Goal: Task Accomplishment & Management: Manage account settings

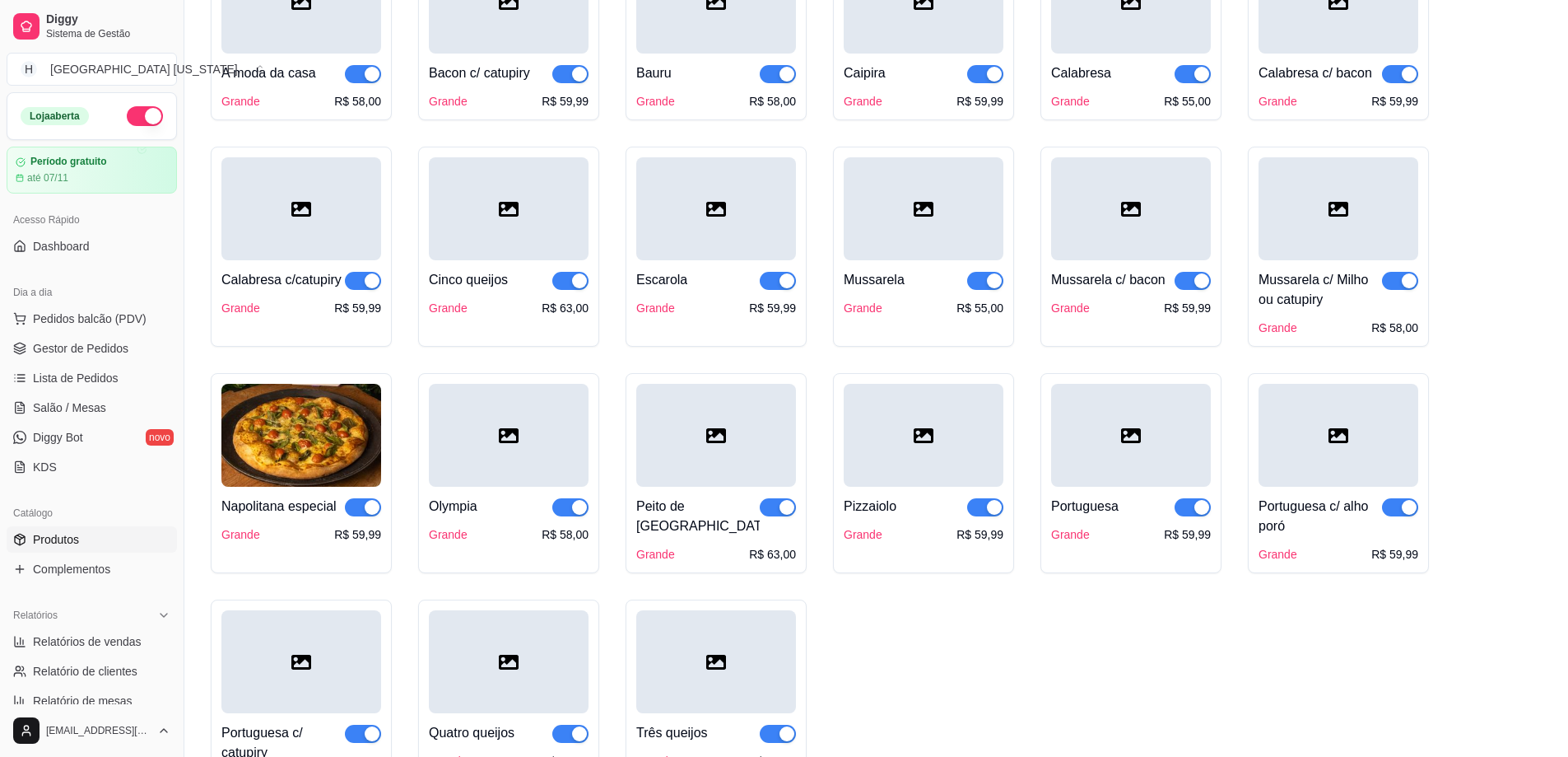
scroll to position [82, 0]
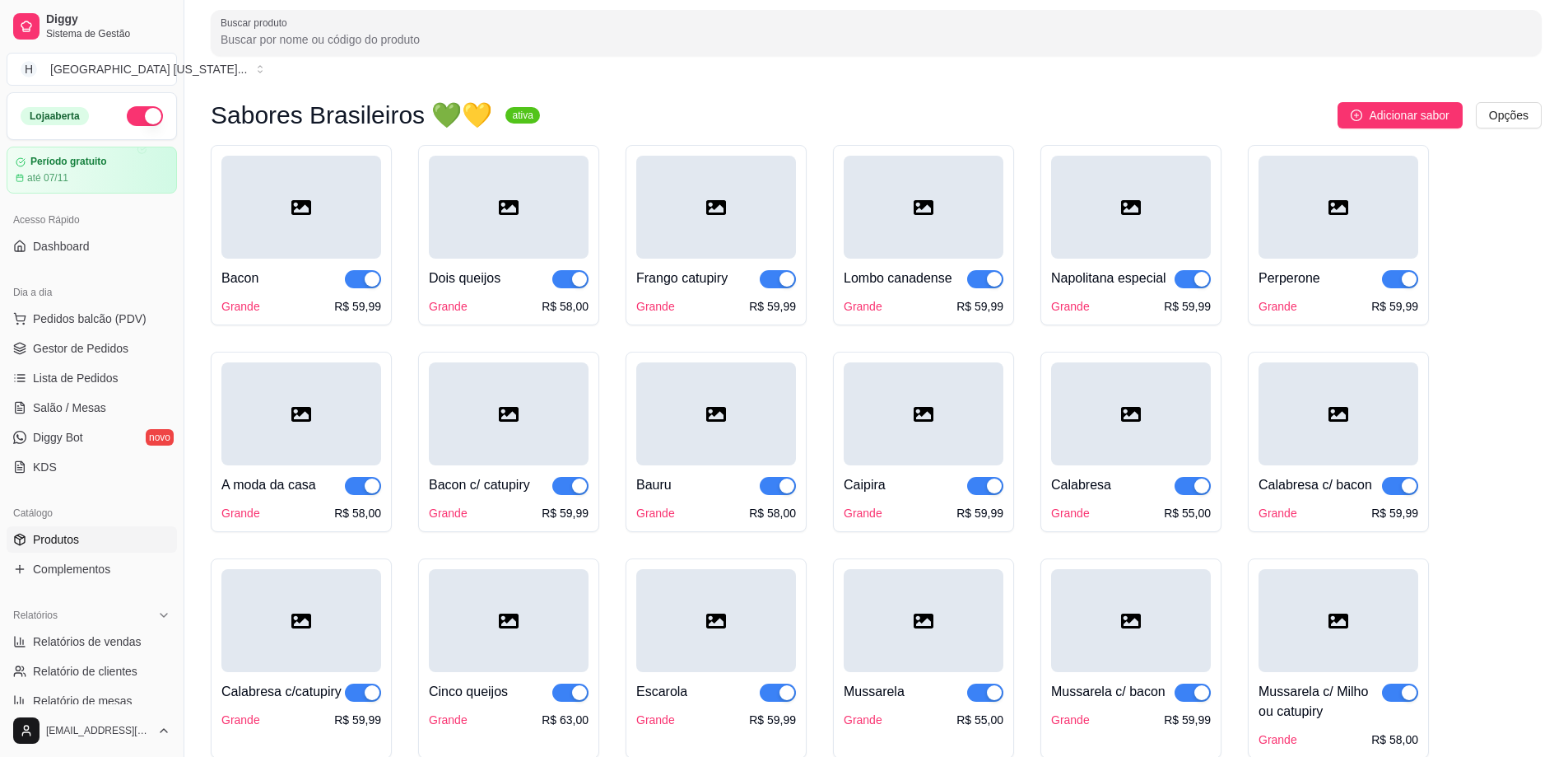
click at [485, 205] on div at bounding box center [508, 207] width 160 height 103
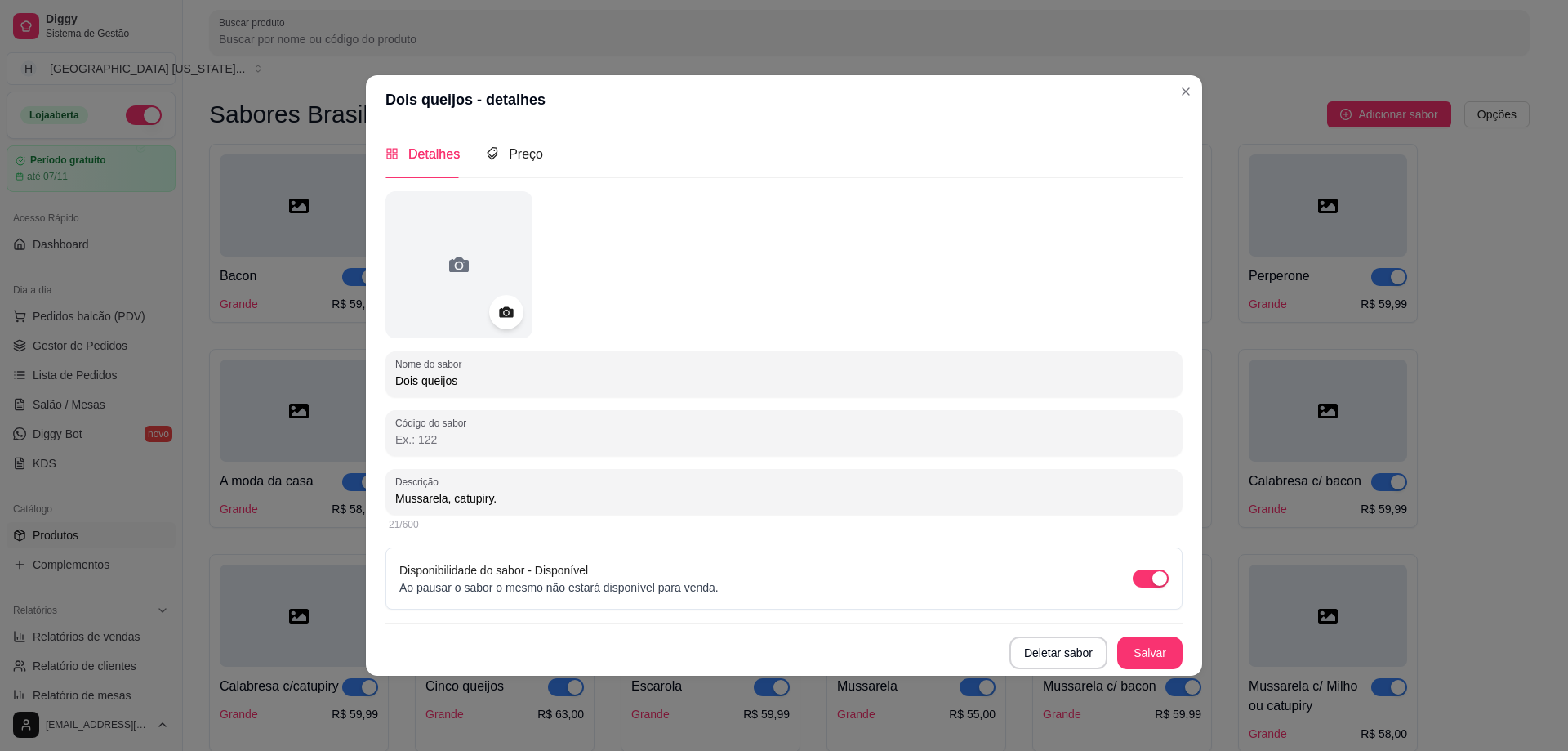
click at [509, 316] on icon at bounding box center [506, 311] width 14 height 11
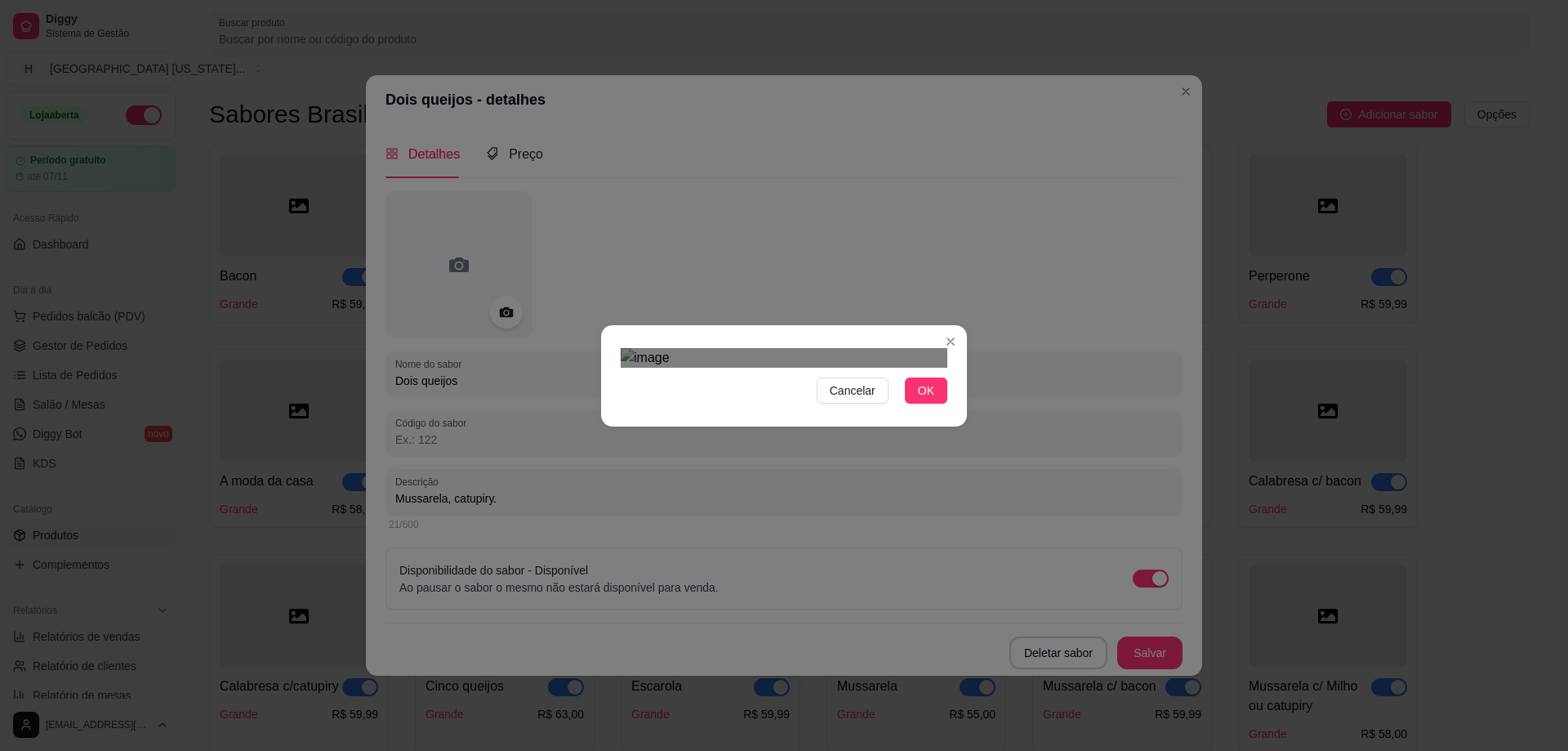
click at [839, 525] on div "Use the arrow keys to move the crop selection area" at bounding box center [773, 672] width 294 height 294
click at [584, 126] on div "Cancelar OK" at bounding box center [784, 375] width 1568 height 751
click at [1041, 154] on div "Cancelar OK" at bounding box center [784, 375] width 1568 height 751
click at [1073, 697] on div "Cancelar OK" at bounding box center [784, 375] width 1568 height 751
click at [813, 515] on div "Use the arrow keys to move the crop selection area" at bounding box center [784, 678] width 326 height 326
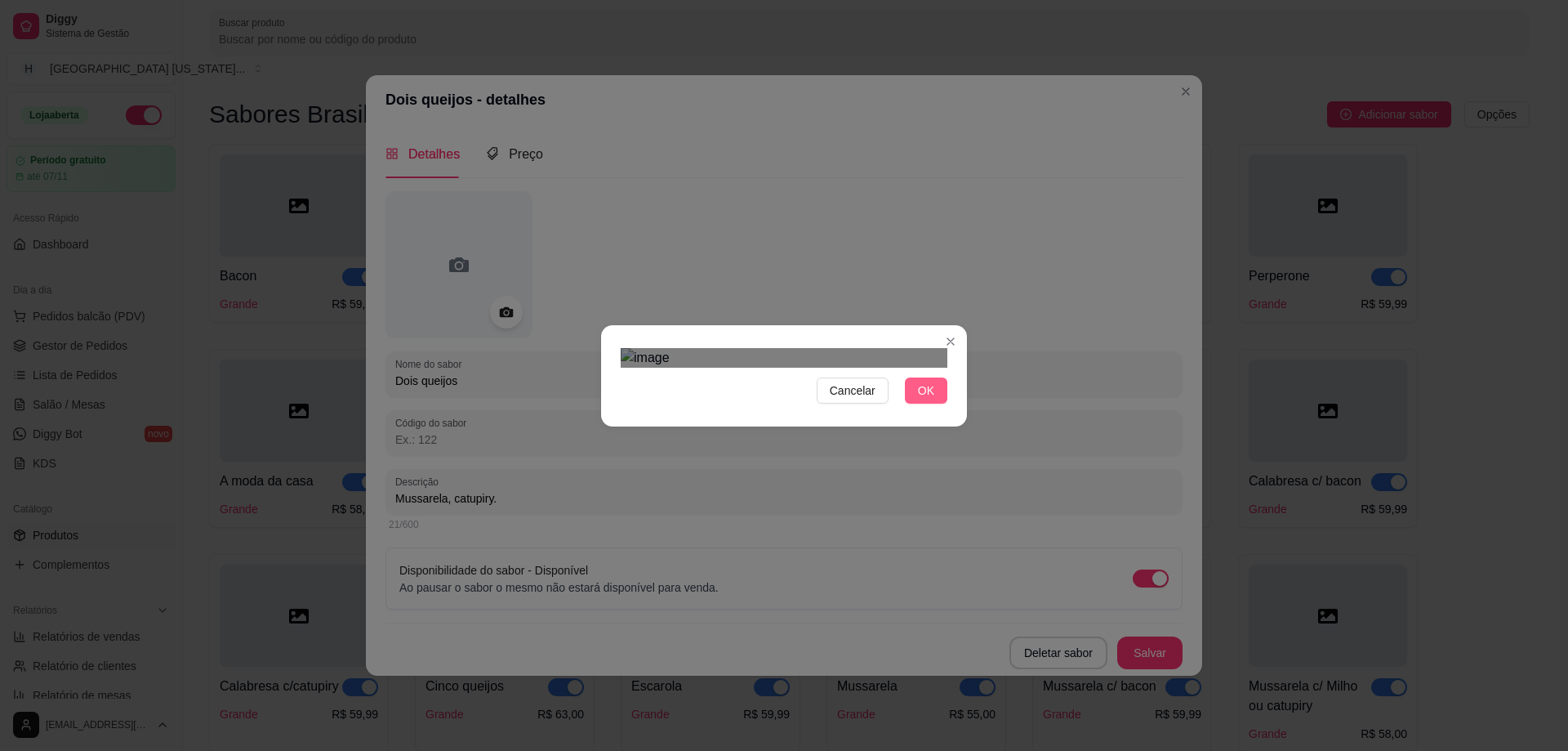
click at [922, 400] on span "OK" at bounding box center [926, 390] width 16 height 18
click at [925, 400] on span "OK" at bounding box center [926, 390] width 16 height 18
click at [918, 400] on span "OK" at bounding box center [926, 390] width 16 height 18
click at [922, 400] on span "OK" at bounding box center [926, 390] width 16 height 18
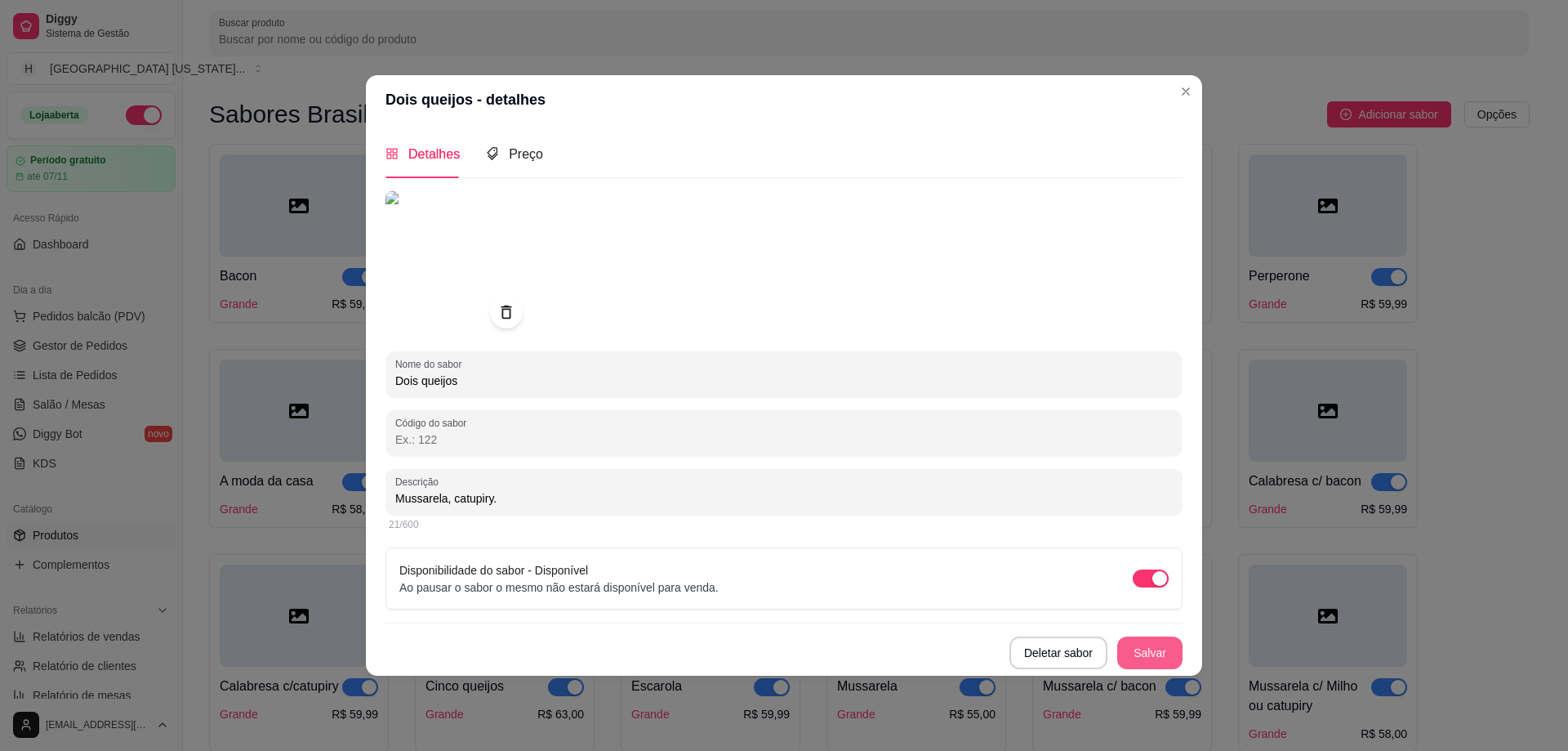
click at [1173, 647] on button "Salvar" at bounding box center [1150, 652] width 65 height 33
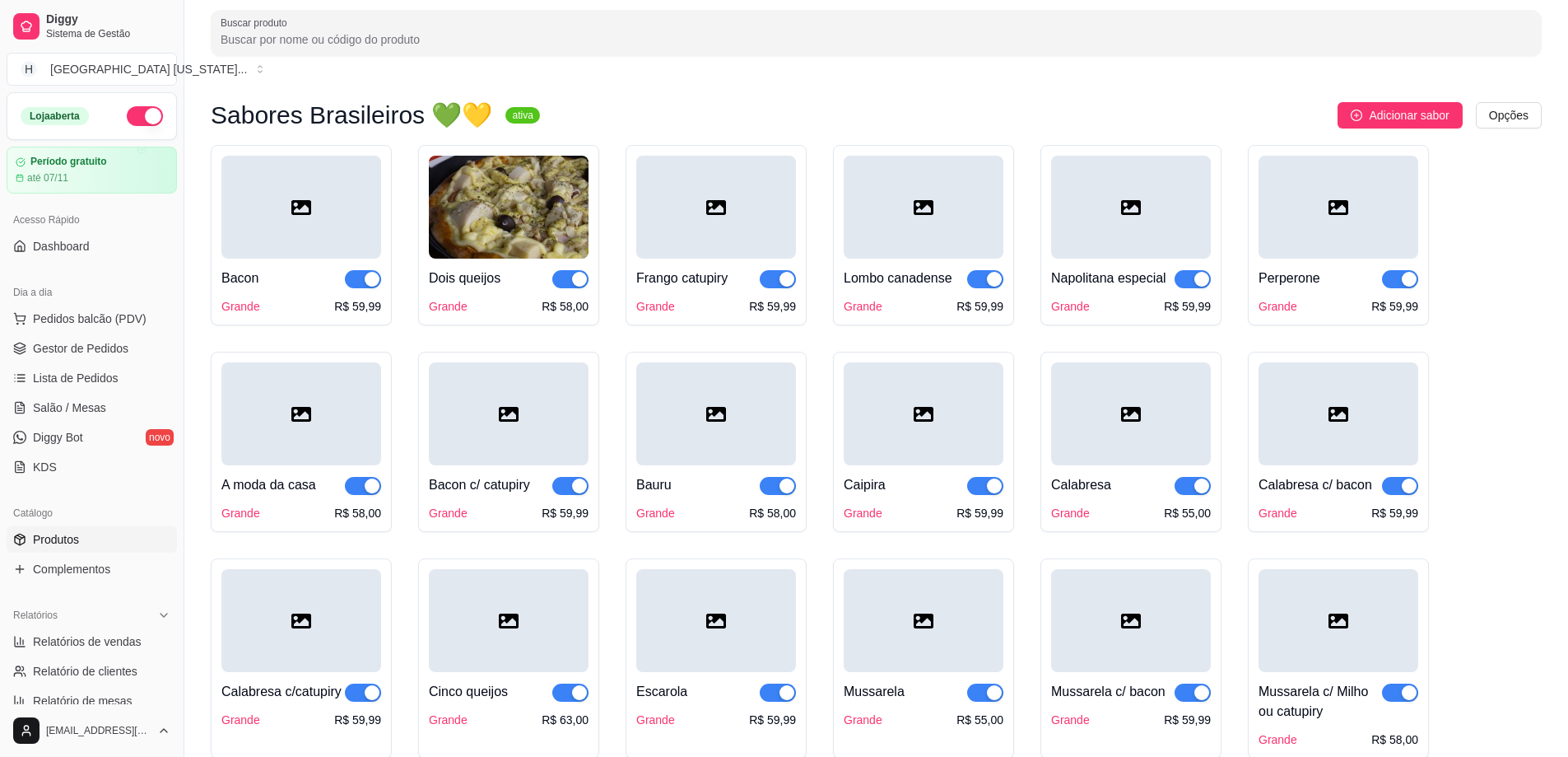
click at [332, 216] on div at bounding box center [300, 207] width 160 height 103
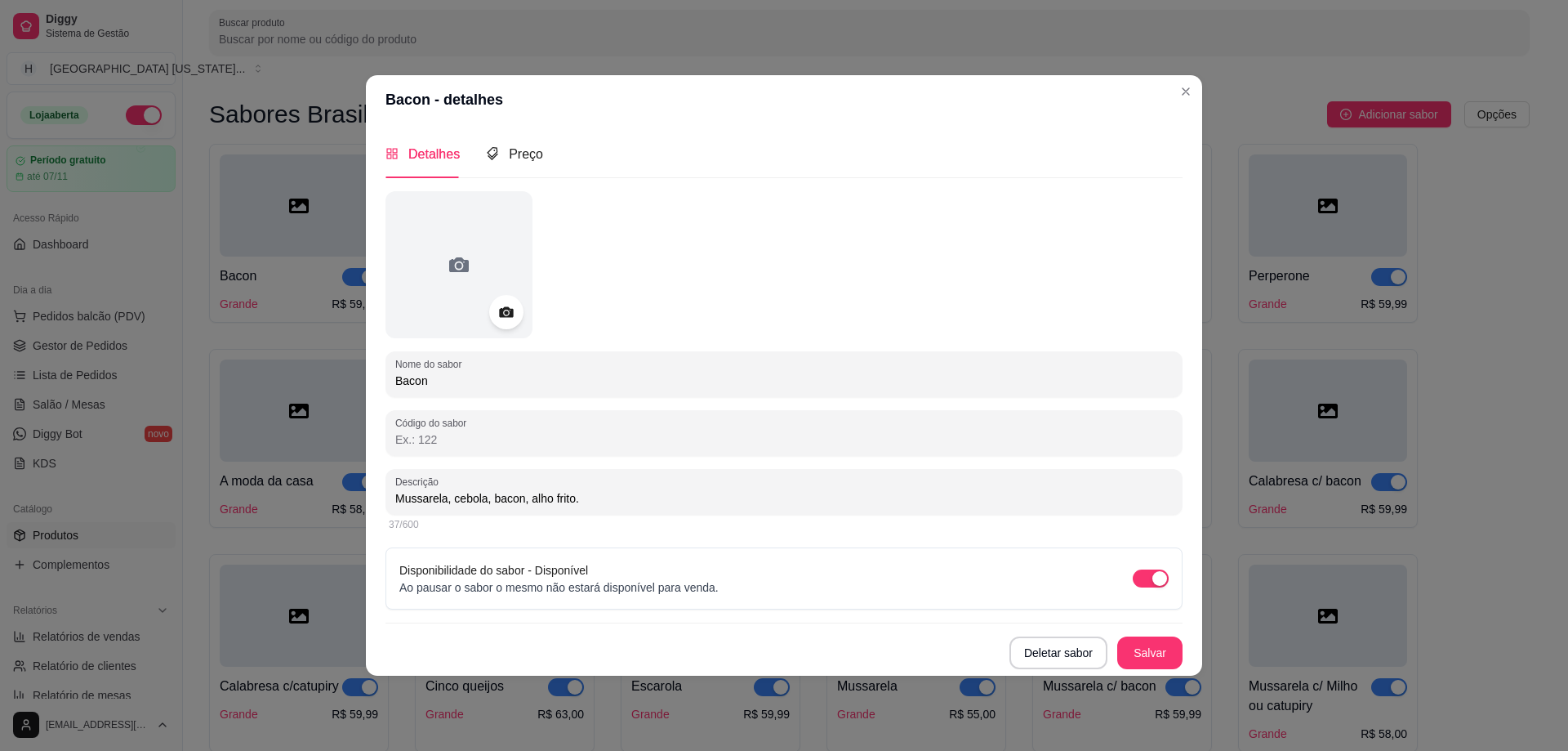
click at [497, 310] on icon at bounding box center [506, 311] width 19 height 19
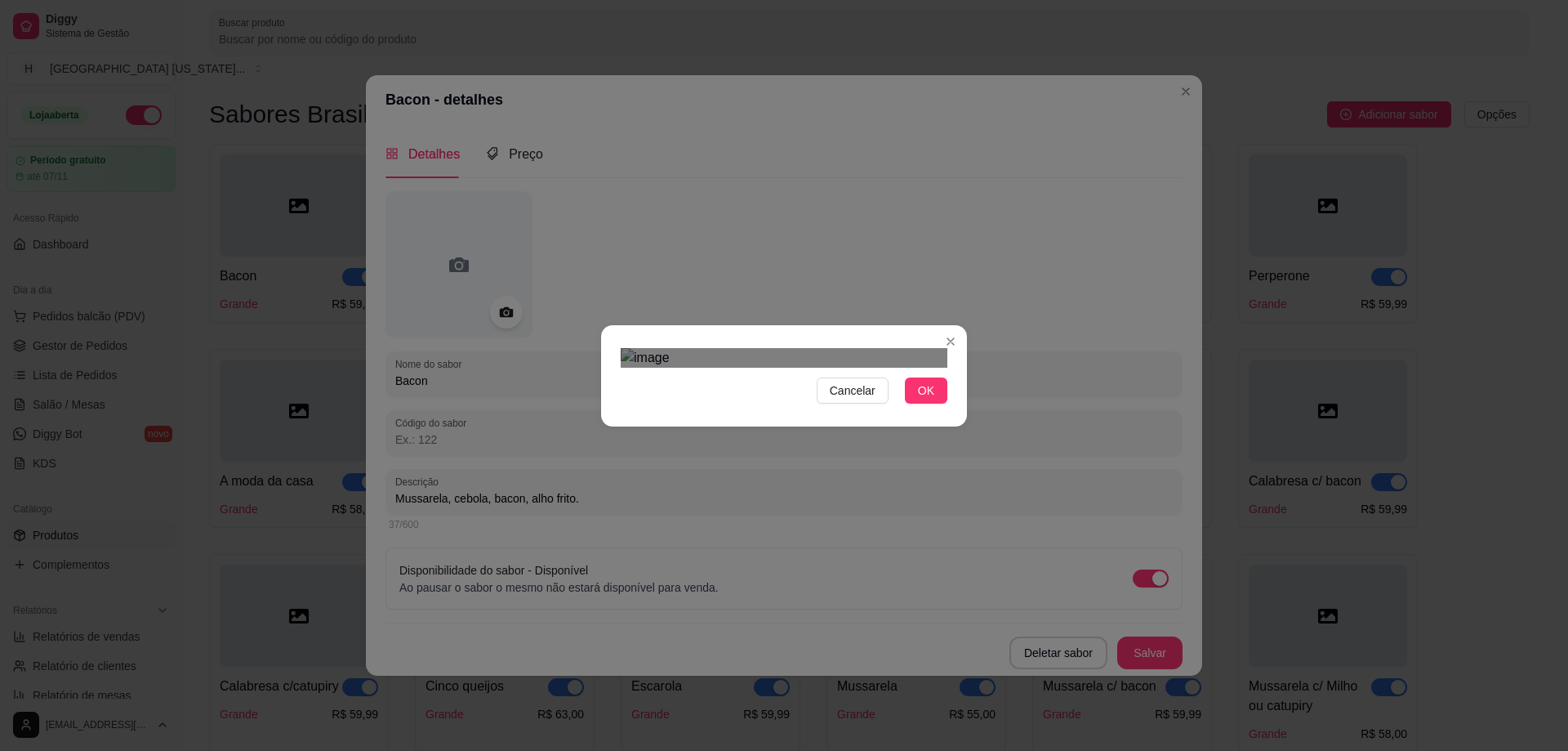
click at [774, 521] on div "Use the arrow keys to move the crop selection area" at bounding box center [783, 668] width 294 height 294
click at [932, 403] on button "OK" at bounding box center [926, 391] width 42 height 27
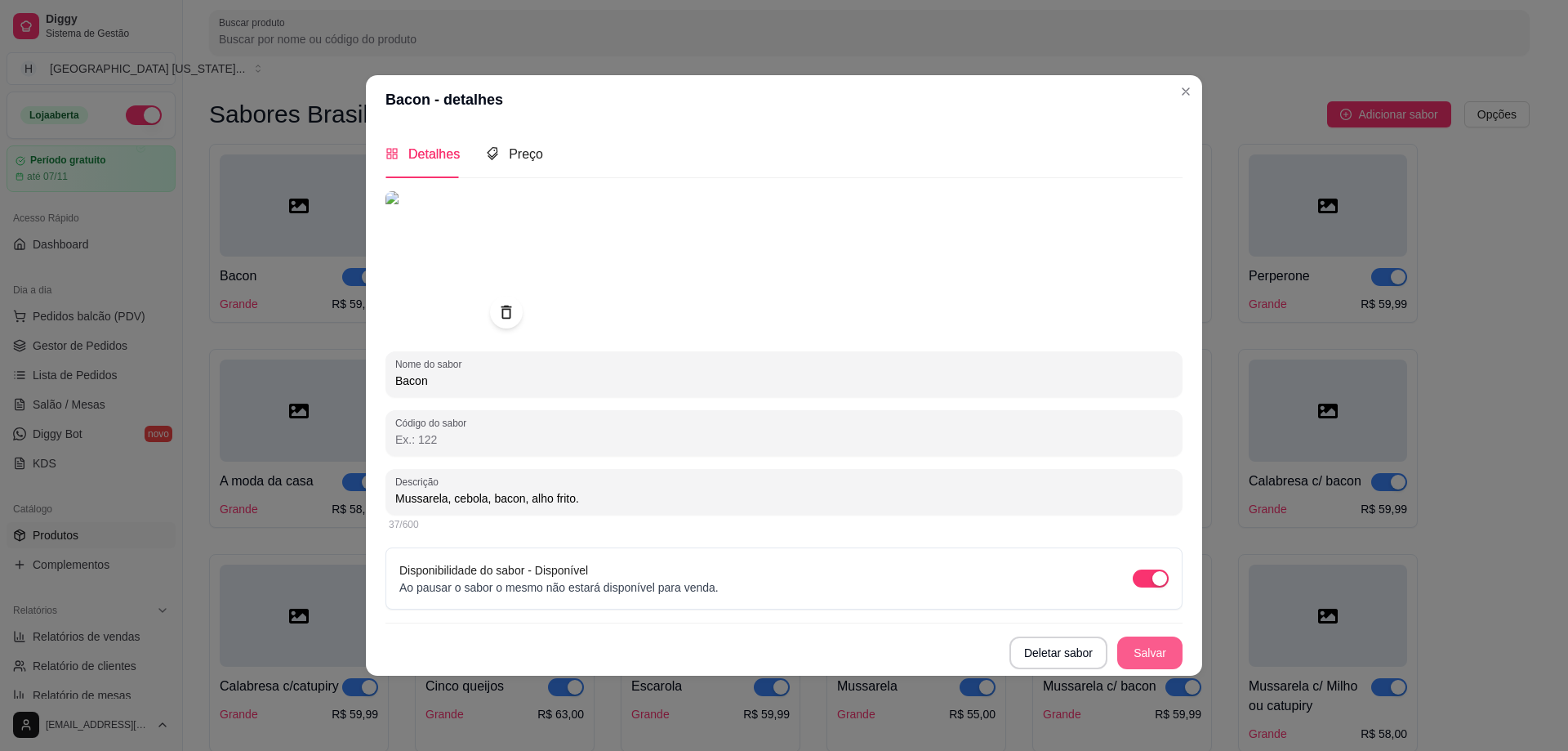
click at [1148, 651] on button "Salvar" at bounding box center [1150, 652] width 65 height 33
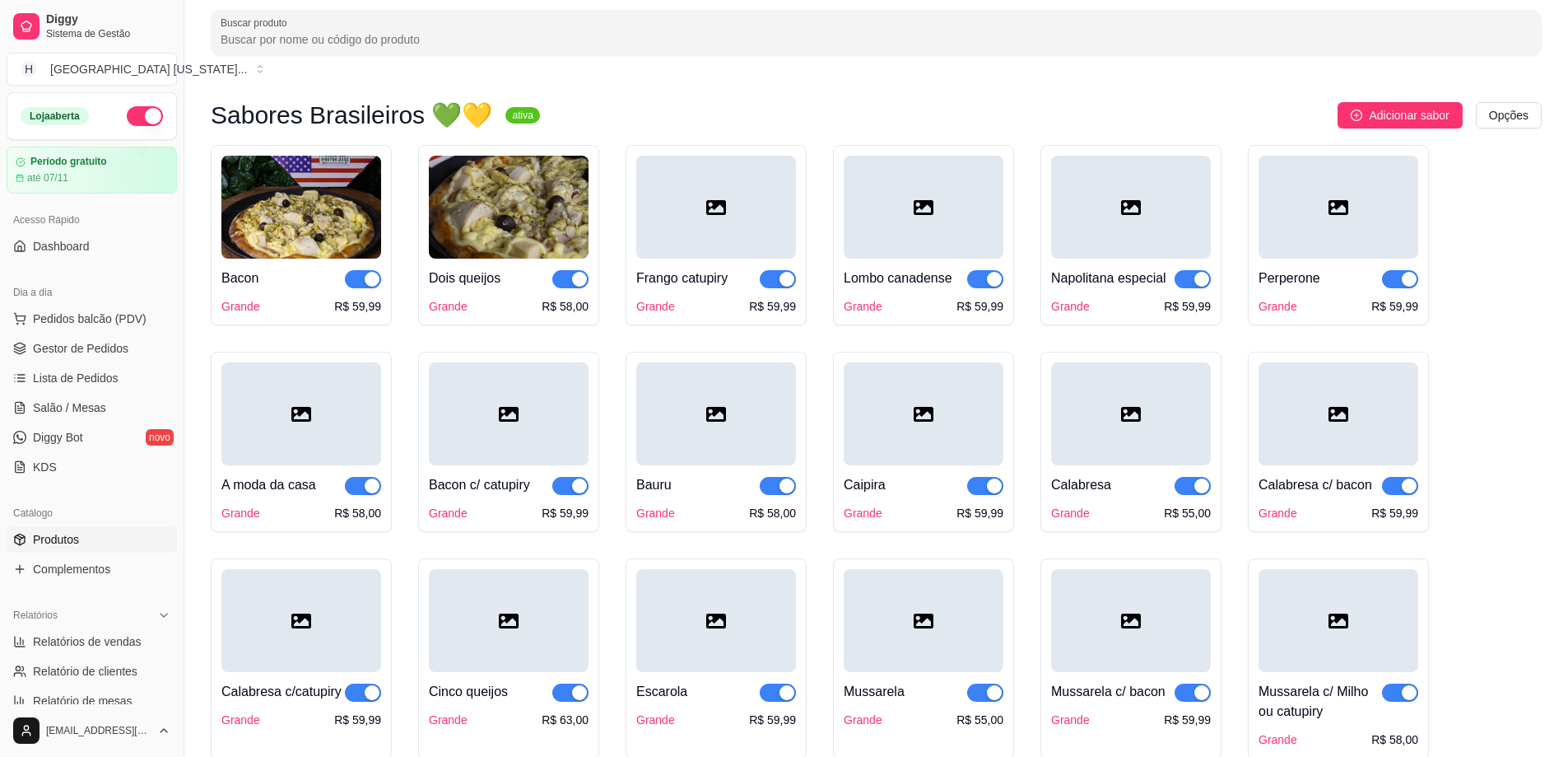
click at [337, 226] on img at bounding box center [300, 207] width 160 height 103
click at [1004, 107] on div "Adicionar sabor Opções" at bounding box center [1047, 116] width 989 height 27
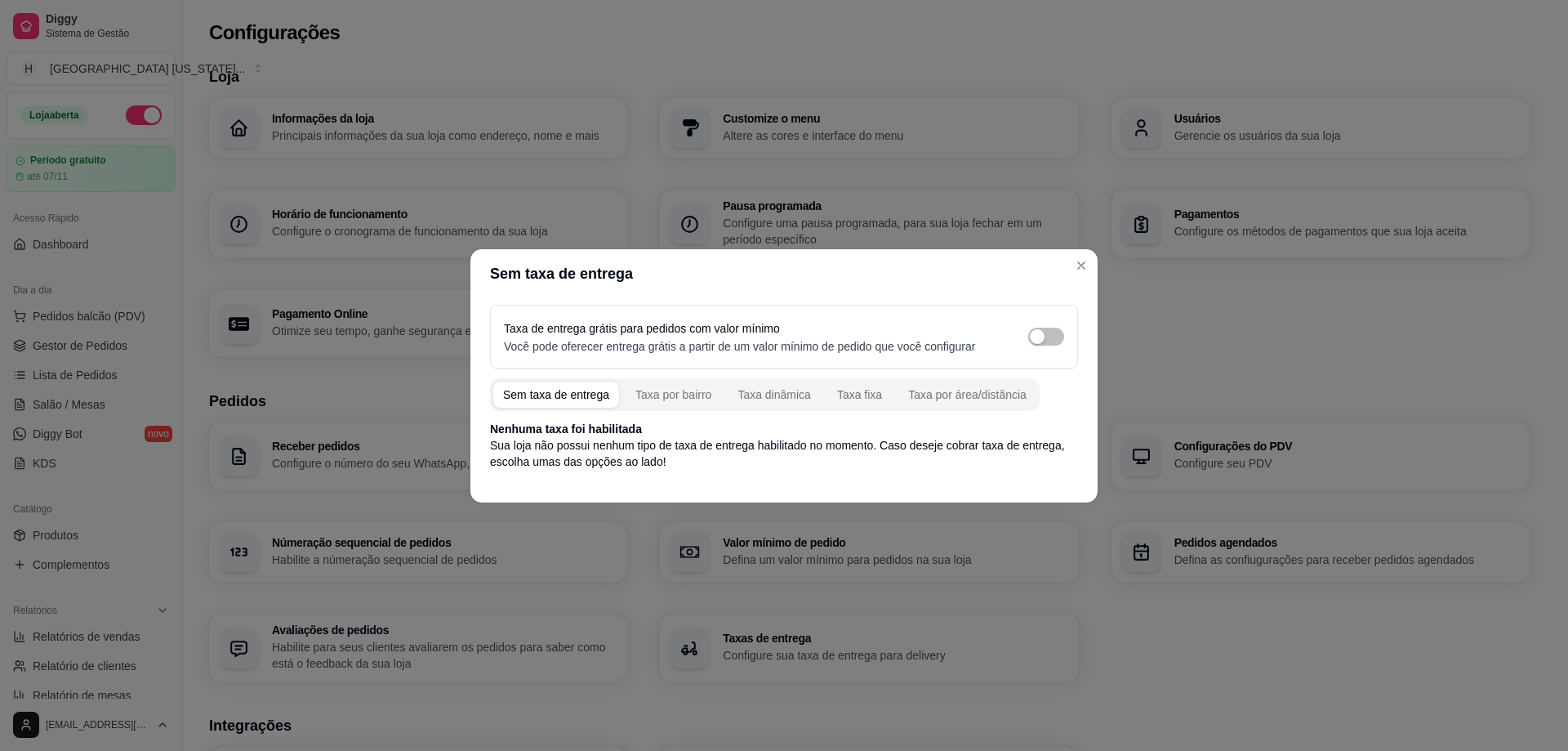
scroll to position [164, 0]
